Goal: Task Accomplishment & Management: Complete application form

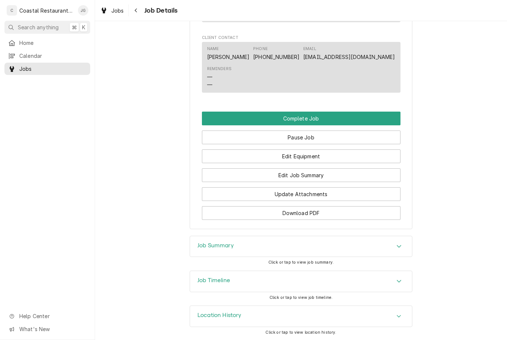
click at [438, 14] on div "Jobs Job Details" at bounding box center [301, 10] width 412 height 21
click at [345, 115] on button "Complete Job" at bounding box center [301, 119] width 198 height 14
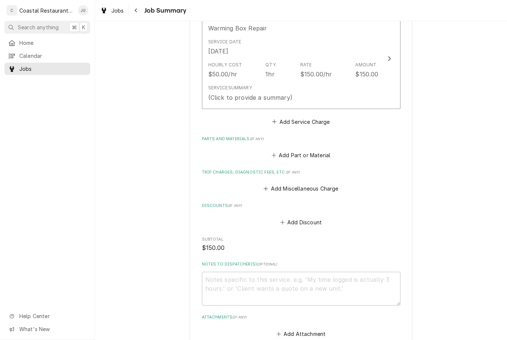
scroll to position [204, 0]
click at [273, 185] on button "Add Miscellaneous Charge" at bounding box center [300, 188] width 77 height 10
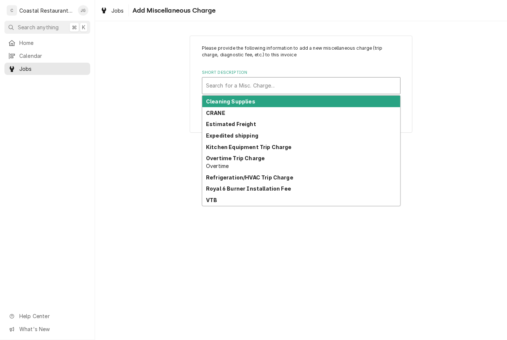
click at [290, 143] on div "Kitchen Equipment Trip Charge" at bounding box center [301, 146] width 198 height 11
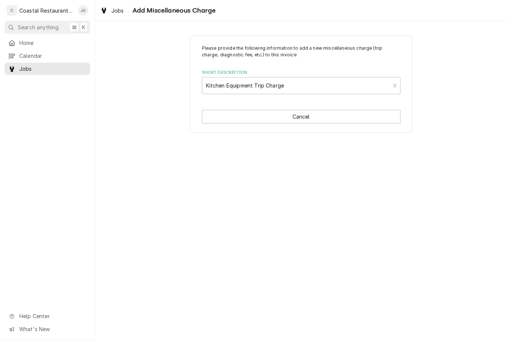
type textarea "x"
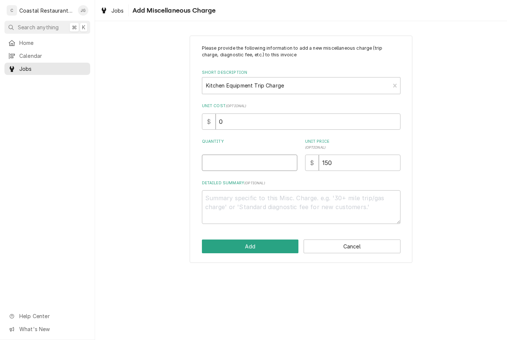
click at [263, 155] on input "Quantity" at bounding box center [249, 163] width 95 height 16
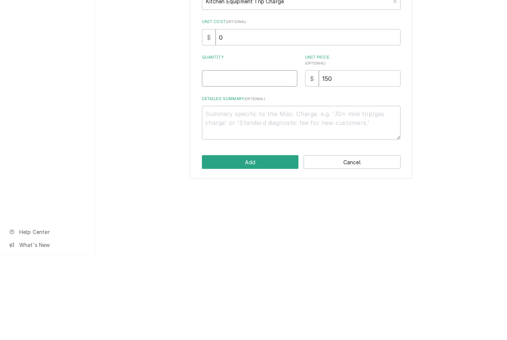
type input "1"
type textarea "x"
type input "1"
click at [448, 84] on div "Please provide the following information to add a new miscellaneous charge (tri…" at bounding box center [301, 149] width 412 height 240
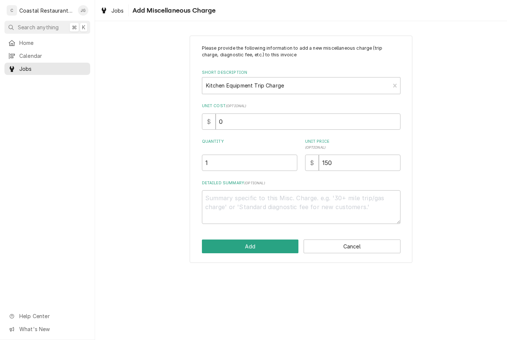
click at [260, 245] on button "Add" at bounding box center [250, 247] width 97 height 14
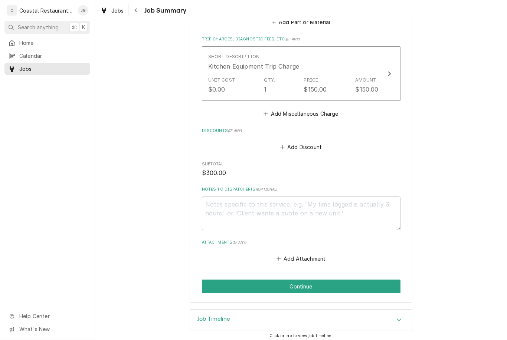
click at [313, 280] on button "Continue" at bounding box center [301, 287] width 198 height 14
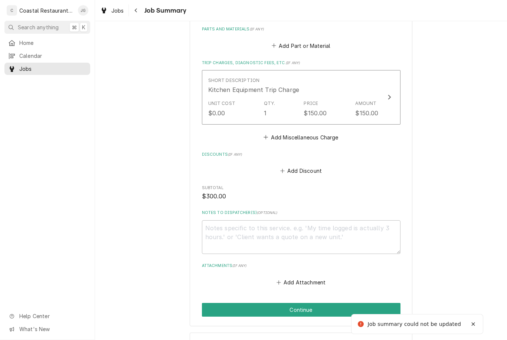
scroll to position [178, 0]
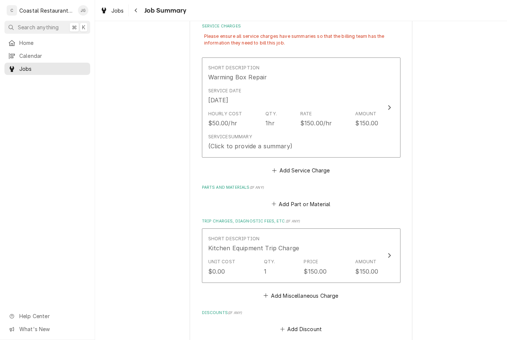
click at [360, 131] on div "Service Summary (Click to provide a summary)" at bounding box center [293, 142] width 170 height 23
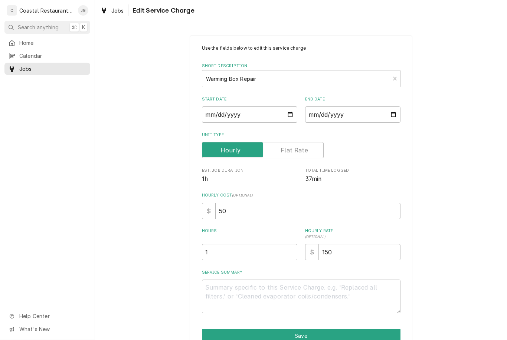
click at [267, 288] on textarea "Service Summary" at bounding box center [301, 297] width 198 height 34
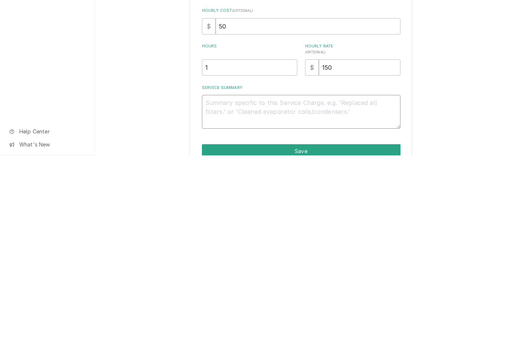
type textarea "x"
type textarea "Bri"
type textarea "x"
type textarea "Brian"
type textarea "x"
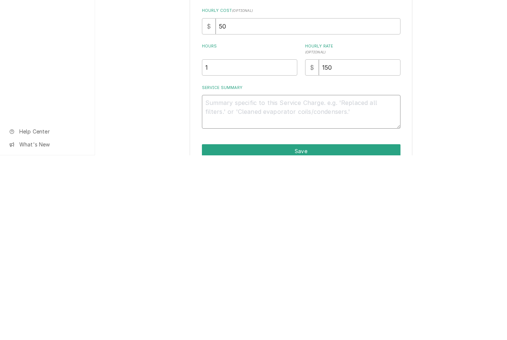
type textarea "x"
type textarea "Ar"
type textarea "x"
type textarea "Arr"
type textarea "x"
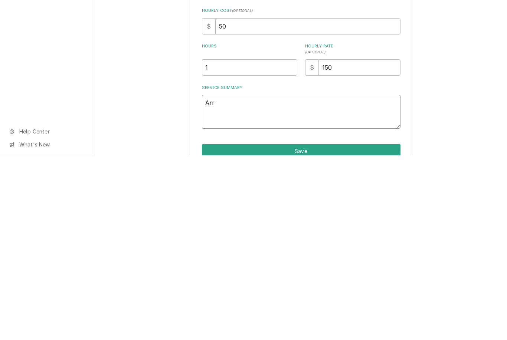
type textarea "Arr"
type textarea "x"
type textarea "Arr i"
type textarea "x"
type textarea "Arr"
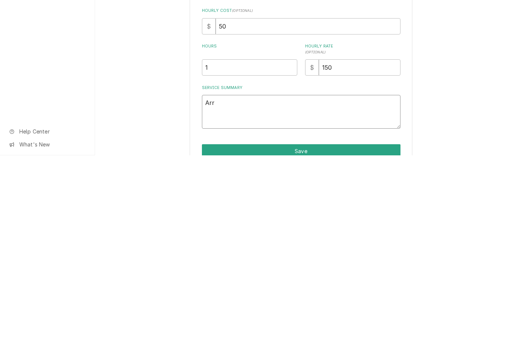
type textarea "x"
type textarea "Ar"
type textarea "x"
type textarea "A"
type textarea "x"
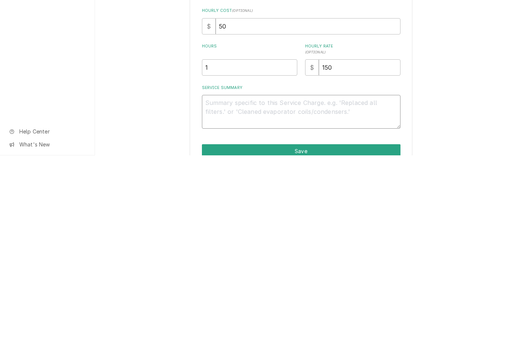
type textarea "x"
type textarea "Ar"
type textarea "x"
type textarea "Arr"
type textarea "x"
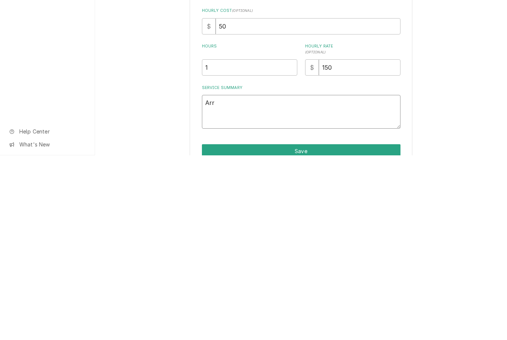
type textarea "Arri"
type textarea "x"
type textarea "Arriv"
type textarea "x"
type textarea "Arrived"
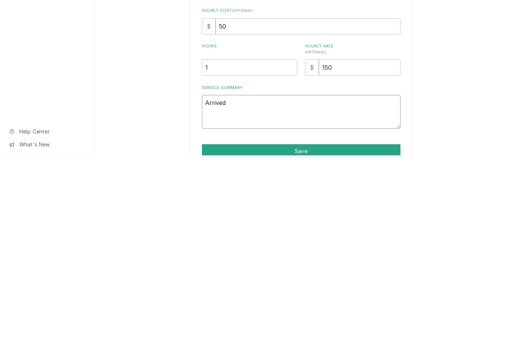
type textarea "x"
type textarea "Arrived"
type textarea "x"
type textarea "Arrived o"
type textarea "x"
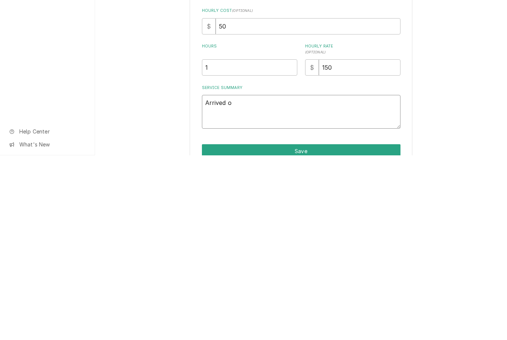
type textarea "Arrived on"
type textarea "x"
type textarea "Arrived ons"
type textarea "x"
type textarea "Arrived onsi"
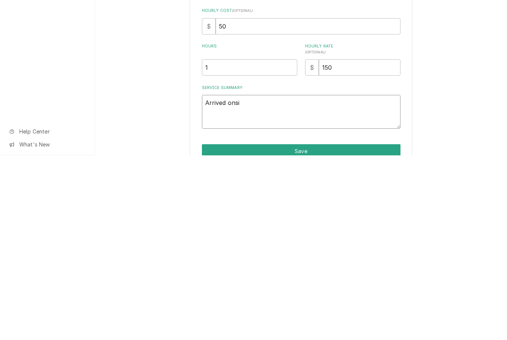
type textarea "x"
type textarea "Arrived onsit"
type textarea "x"
type textarea "Arrived onsite"
type textarea "x"
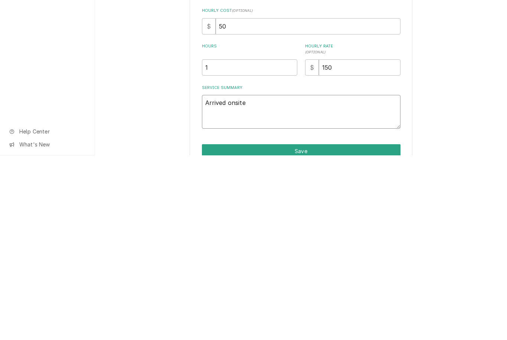
type textarea "Arrived onsite"
type textarea "x"
type textarea "Arrived onsite f"
type textarea "x"
type textarea "Arrived onsite fou"
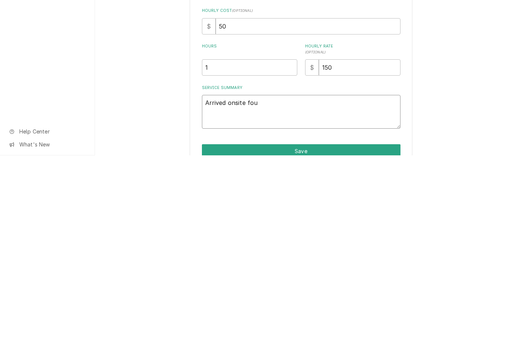
type textarea "x"
type textarea "Arrived onsite foun"
type textarea "x"
type textarea "Arrived onsite found"
type textarea "x"
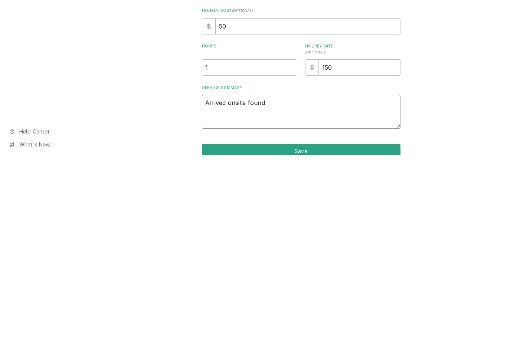
type textarea "Arrived onsite found u"
type textarea "x"
type textarea "Arrived onsite found un"
type textarea "x"
type textarea "Arrived onsite found uni"
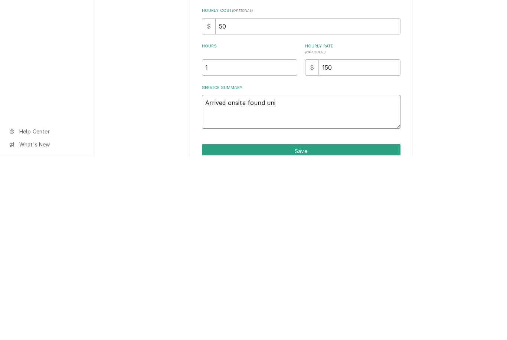
type textarea "x"
type textarea "Arrived onsite found unit"
type textarea "x"
type textarea "Arrived onsite found unit"
type textarea "x"
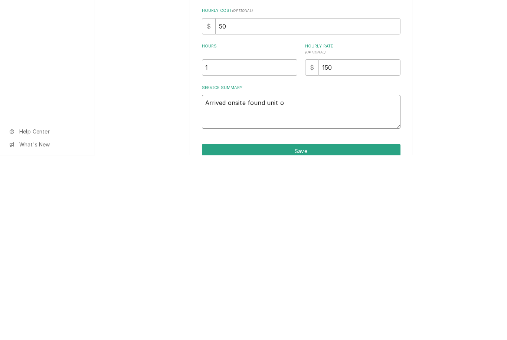
type textarea "Arrived onsite found unit of"
type textarea "x"
type textarea "Arrived onsite found unit off"
type textarea "x"
type textarea "Arrived onsite found unit off"
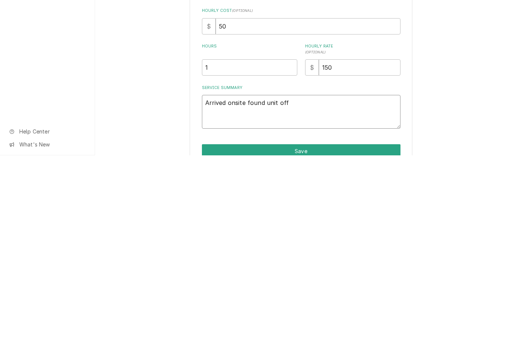
type textarea "x"
type textarea "Arrived onsite found unit of"
type textarea "x"
type textarea "Arrived onsite found unit o"
type textarea "x"
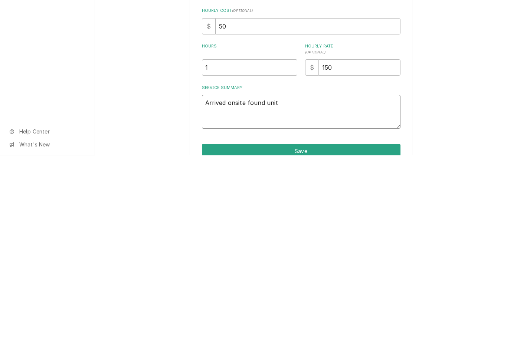
type textarea "Arrived onsite found unit"
type textarea "x"
type textarea "Arrived onsite found uni"
type textarea "x"
type textarea "Arrived onsite found u"
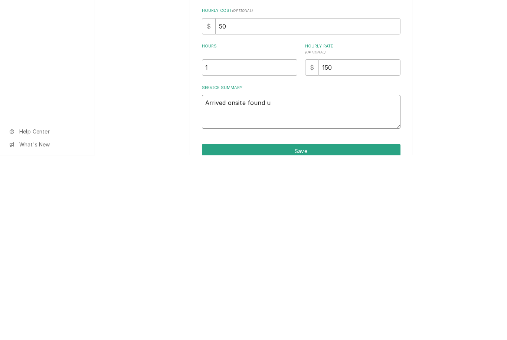
type textarea "x"
type textarea "Arrived onsite found"
type textarea "x"
type textarea "Arrived onsite found"
type textarea "x"
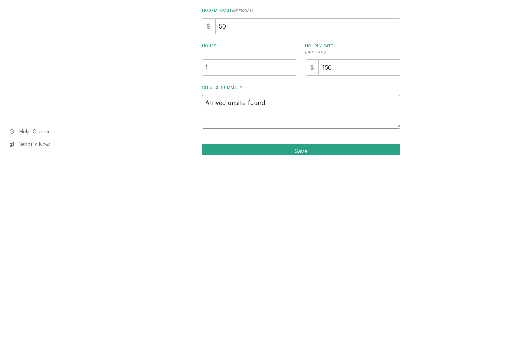
type textarea "Arrived onsite foun"
type textarea "x"
type textarea "Arrived onsite fou"
type textarea "x"
type textarea "Arrived onsite f"
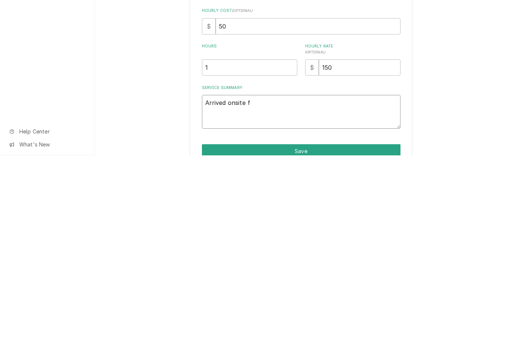
type textarea "x"
type textarea "Arrived onsite"
type textarea "x"
type textarea "Arrived onsit"
type textarea "x"
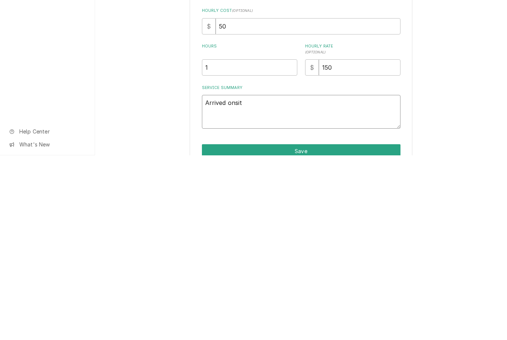
type textarea "Arrived onsi"
type textarea "x"
type textarea "Arrived ons"
type textarea "x"
type textarea "Arrived on"
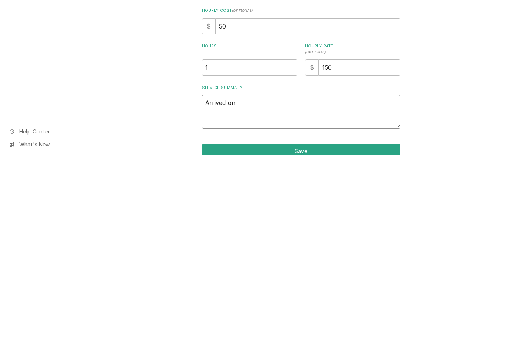
type textarea "x"
type textarea "Arrived o"
type textarea "x"
type textarea "Arrived"
type textarea "x"
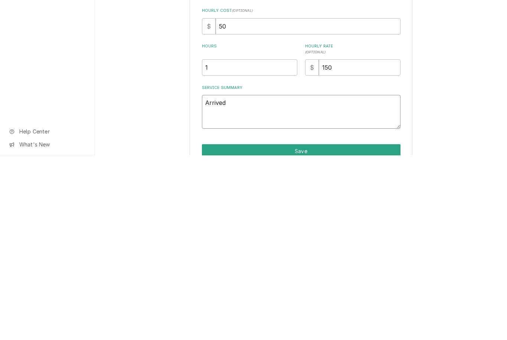
type textarea "Arrived o"
type textarea "x"
type textarea "Arrived on"
type textarea "x"
type textarea "Arrived ons"
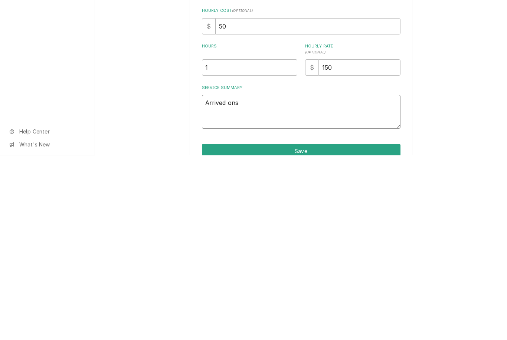
type textarea "x"
type textarea "Arrived onsi"
type textarea "x"
type textarea "Arrived onsit"
type textarea "x"
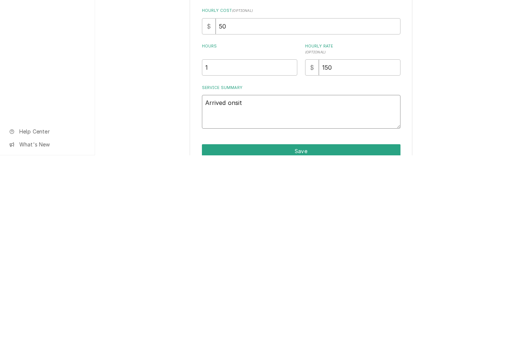
type textarea "Arrived onsite"
type textarea "x"
type textarea "Arrived onsite"
type textarea "x"
type textarea "Arrived onsite c"
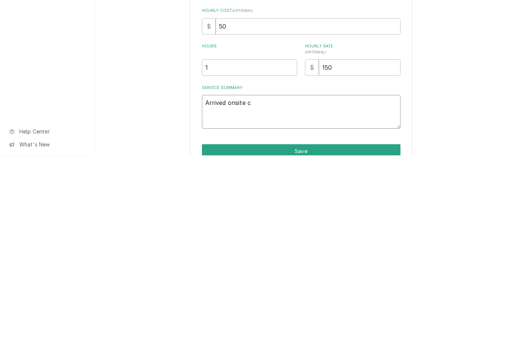
type textarea "x"
type textarea "Arrived onsite ch"
type textarea "x"
type textarea "Arrived onsite che"
type textarea "x"
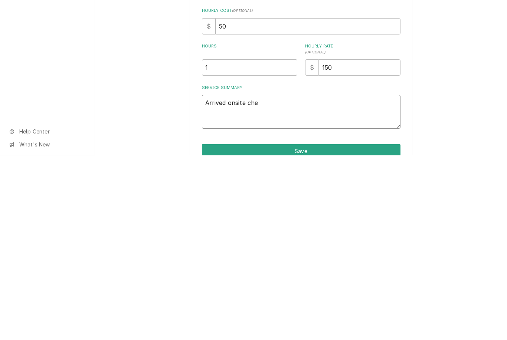
type textarea "Arrived onsite chec"
type textarea "x"
type textarea "Arrived onsite check"
type textarea "x"
type textarea "Arrived onsite checke"
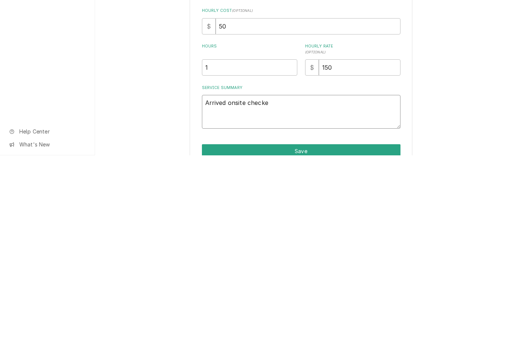
type textarea "x"
type textarea "Arrived onsite checked"
type textarea "x"
type textarea "Arrived onsite checked"
type textarea "x"
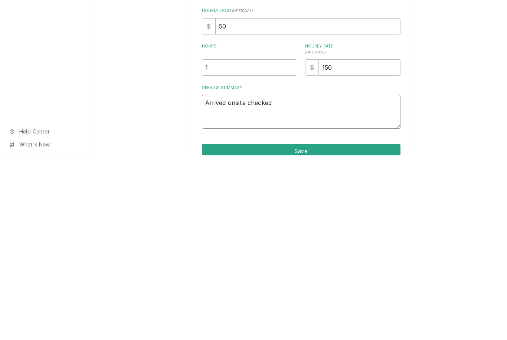
type textarea "Arrived onsite checked i"
type textarea "x"
type textarea "Arrived onsite checked in"
type textarea "x"
type textarea "Arrived onsite checked in"
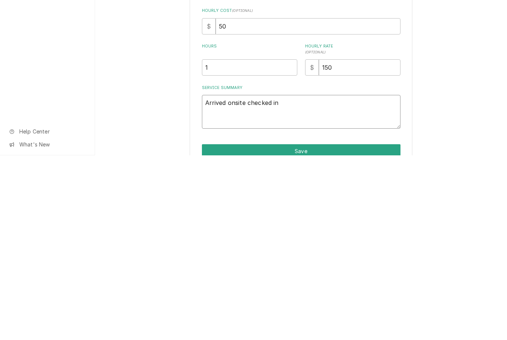
type textarea "x"
type textarea "Arrived onsite checked in w"
type textarea "x"
type textarea "Arrived onsite checked in wi"
type textarea "x"
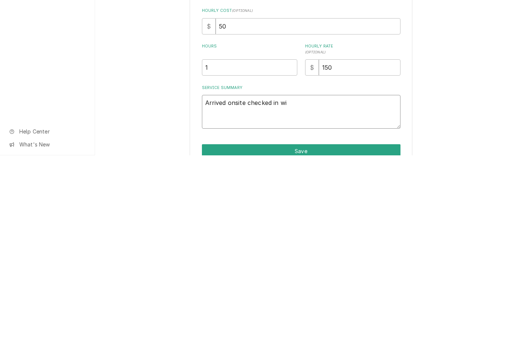
type textarea "Arrived onsite checked in wit"
type textarea "x"
type textarea "Arrived onsite checked in with"
type textarea "x"
type textarea "Arrived onsite checked in with c"
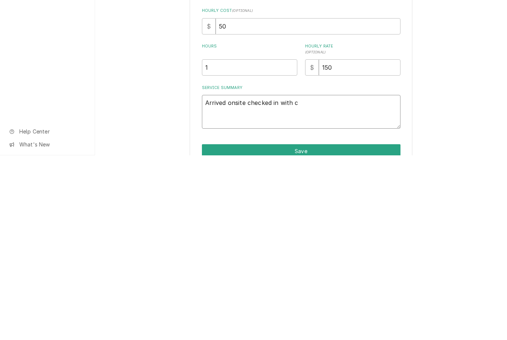
type textarea "x"
type textarea "Arrived onsite checked in with ch"
type textarea "x"
type textarea "Arrived onsite checked in with che"
type textarea "x"
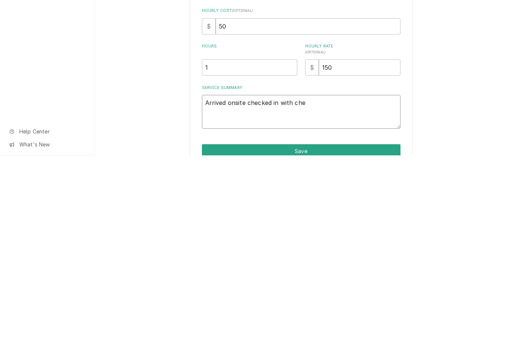
type textarea "Arrived onsite checked in with chef"
type textarea "x"
type textarea "Arrived onsite checked in with chef"
type textarea "x"
type textarea "Arrived onsite checked in with chef he"
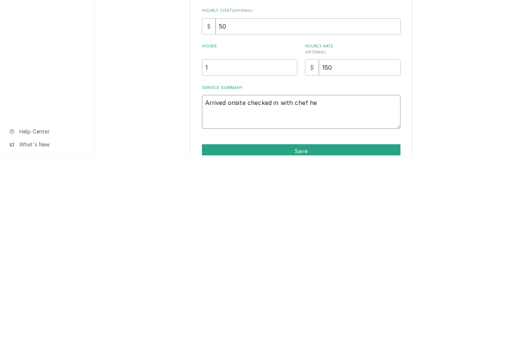
type textarea "x"
type textarea "Arrived onsite checked in with chef he"
type textarea "x"
type textarea "Arrived onsite checked in with chef he s"
type textarea "x"
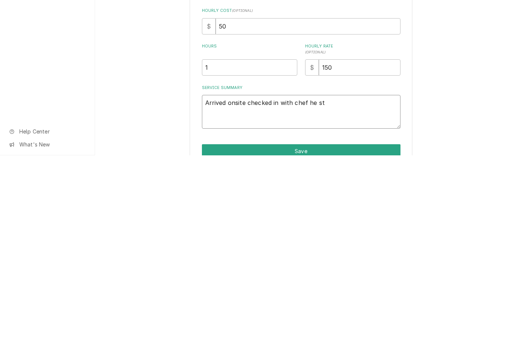
type textarea "Arrived onsite checked in with chef he sta"
type textarea "x"
type textarea "Arrived onsite checked in with chef he stat"
type textarea "x"
type textarea "Arrived onsite checked in with chef he state"
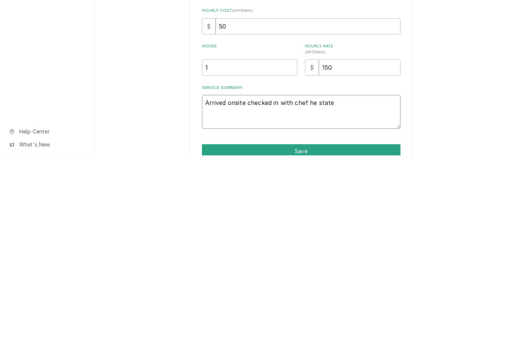
type textarea "x"
type textarea "Arrived onsite checked in with chef he stated"
type textarea "x"
type textarea "Arrived onsite checked in with chef he stated"
type textarea "x"
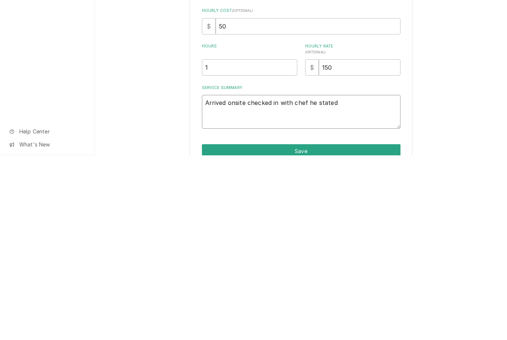
type textarea "Arrived onsite checked in with chef he stated y"
type textarea "x"
type textarea "Arrived onsite checked in with chef he stated ye"
type textarea "x"
type textarea "Arrived onsite checked in with chef he stated yes"
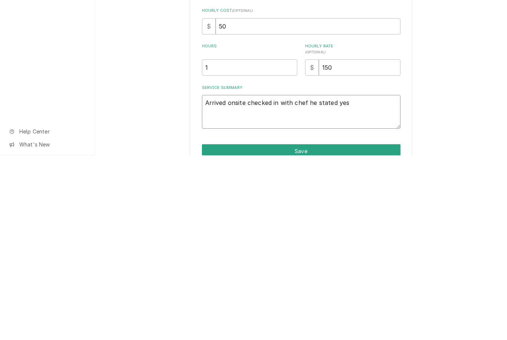
type textarea "x"
type textarea "Arrived onsite checked in with chef he stated yest"
type textarea "x"
type textarea "Arrived onsite checked in with chef he stated yesterday"
type textarea "x"
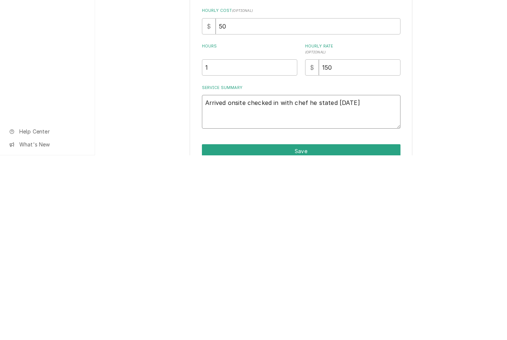
type textarea "Arrived onsite checked in with chef he stated yesterday y"
type textarea "x"
type textarea "Arrived onsite checked in with chef he stated yesterday"
type textarea "x"
type textarea "Arrived onsite checked in with chef he stated yesterday u"
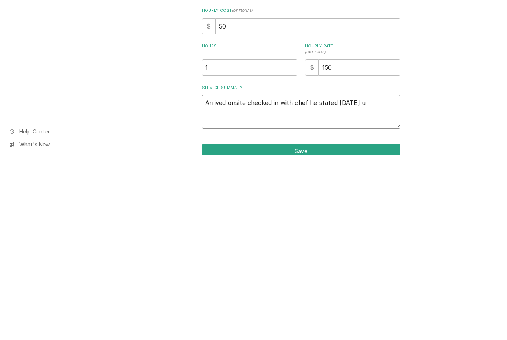
type textarea "x"
type textarea "Arrived onsite checked in with chef he stated yesterday un"
type textarea "x"
type textarea "Arrived onsite checked in with chef he stated yesterday uni"
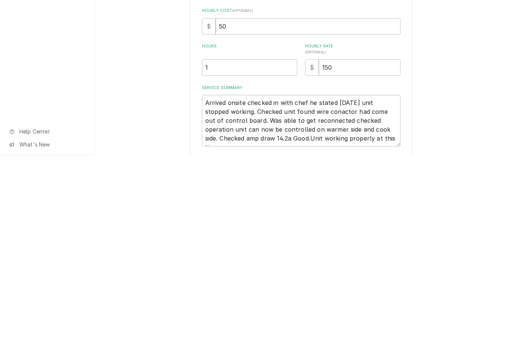
click at [467, 126] on div "Use the fields below to edit this service charge Short Description Warming Box …" at bounding box center [301, 212] width 412 height 366
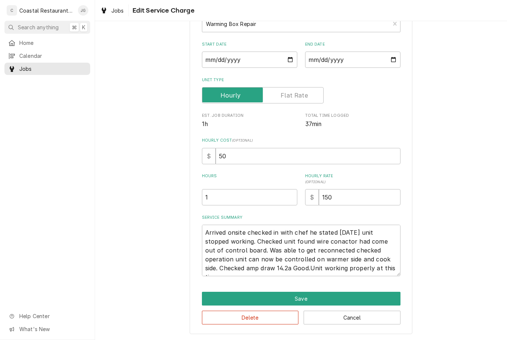
click at [318, 296] on button "Save" at bounding box center [301, 299] width 198 height 14
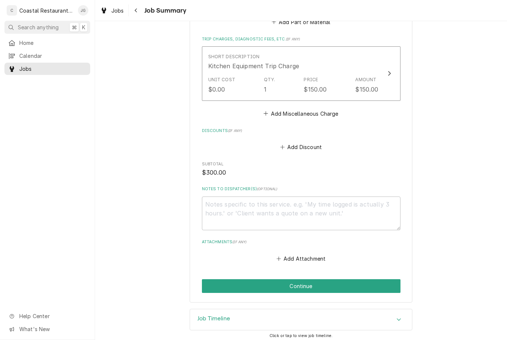
scroll to position [405, 0]
click at [355, 280] on button "Continue" at bounding box center [301, 287] width 198 height 14
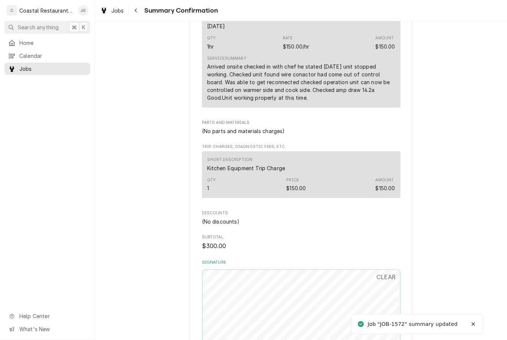
scroll to position [220, 0]
click at [350, 82] on div "Arrived onsite checked in with chef he stated yesterday unit stopped working. C…" at bounding box center [301, 82] width 188 height 39
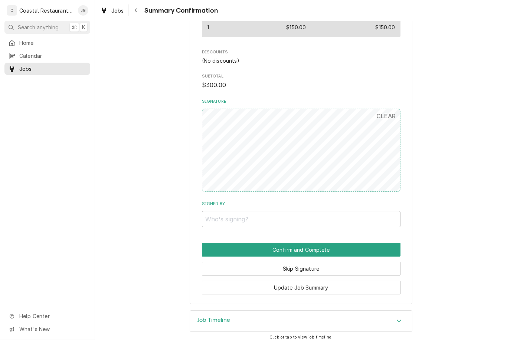
scroll to position [381, 0]
click at [345, 281] on button "Update Job Summary" at bounding box center [301, 288] width 198 height 14
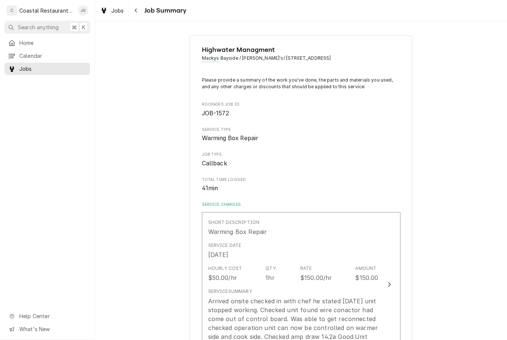
click at [346, 263] on div "Hourly Cost $50.00/hr Qty. 1hr Rate $150.00/hr Amount $150.00" at bounding box center [293, 273] width 170 height 23
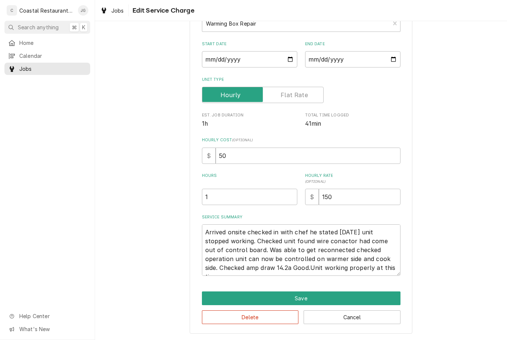
scroll to position [55, 0]
click at [361, 295] on button "Save" at bounding box center [301, 299] width 198 height 14
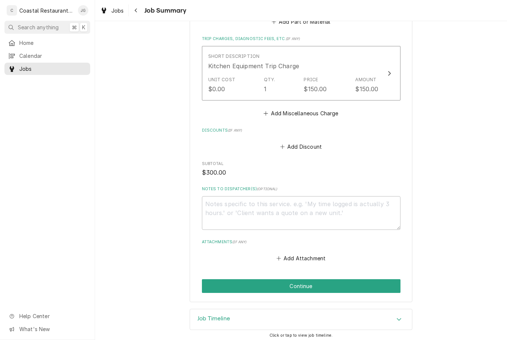
scroll to position [381, 0]
click at [348, 280] on button "Continue" at bounding box center [301, 287] width 198 height 14
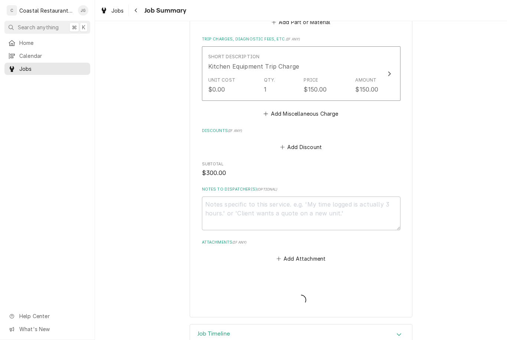
type textarea "x"
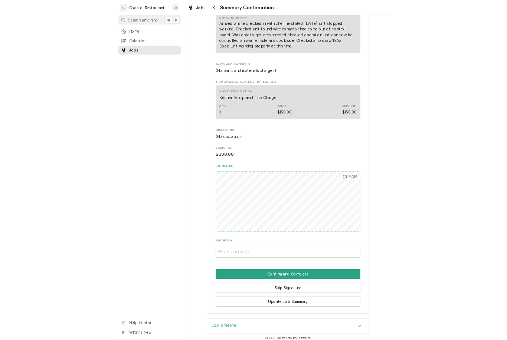
scroll to position [254, 0]
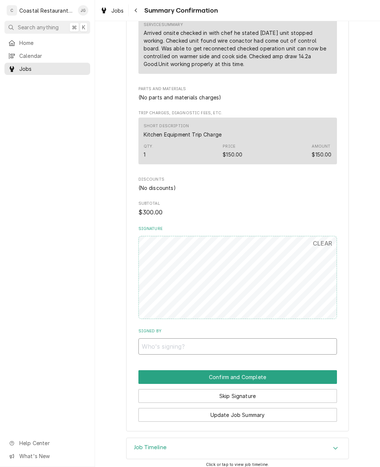
click at [271, 340] on input "Signed By" at bounding box center [237, 346] width 198 height 16
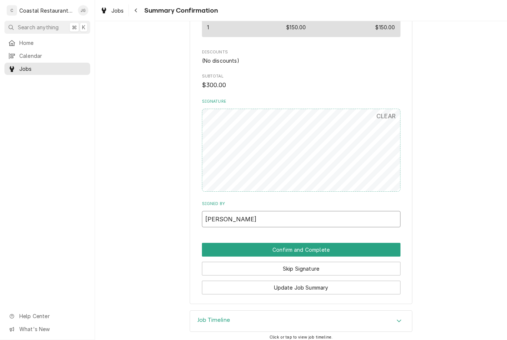
scroll to position [381, 0]
type input "[PERSON_NAME]"
click at [367, 243] on button "Confirm and Complete" at bounding box center [301, 250] width 198 height 14
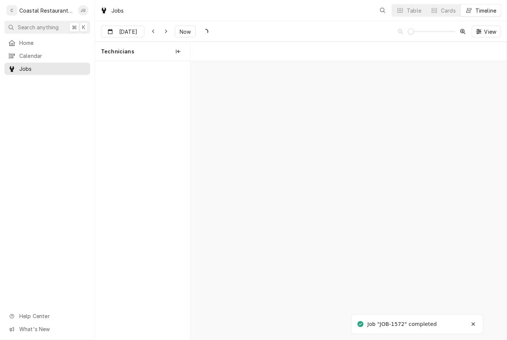
scroll to position [0, 6262]
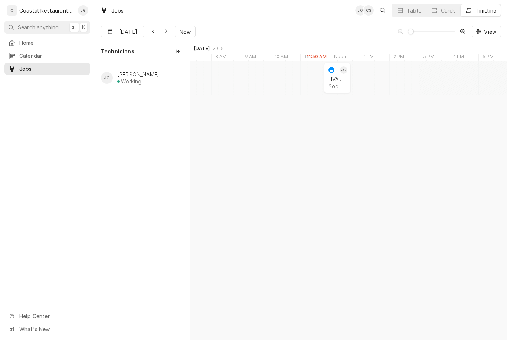
click at [336, 86] on div "Sodel Concepts | Selbyville, 19975" at bounding box center [336, 86] width 17 height 6
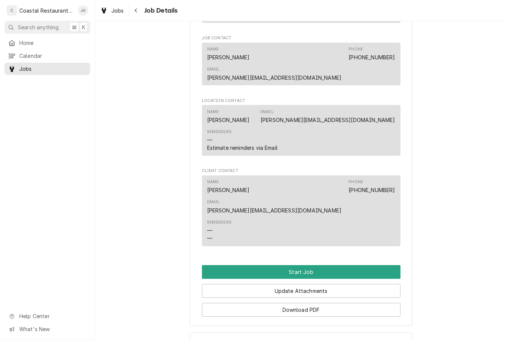
scroll to position [506, 0]
click at [309, 266] on button "Start Job" at bounding box center [301, 273] width 198 height 14
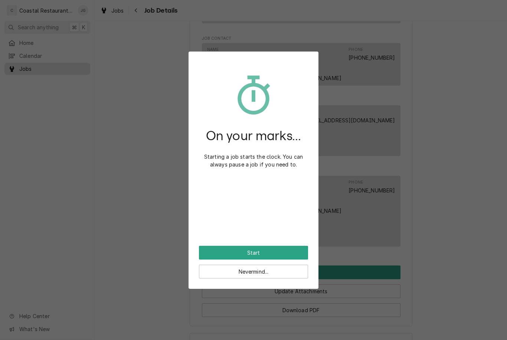
click at [267, 252] on button "Start" at bounding box center [253, 253] width 109 height 14
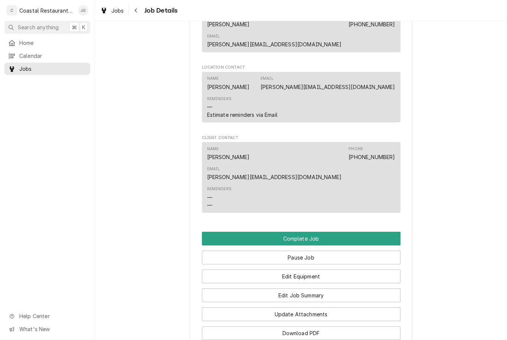
scroll to position [574, 0]
